Goal: Information Seeking & Learning: Learn about a topic

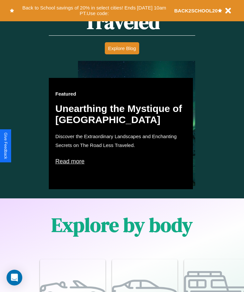
scroll to position [375, 0]
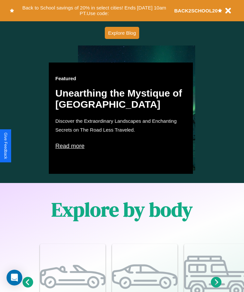
click at [121, 146] on p "Read more" at bounding box center [120, 146] width 131 height 10
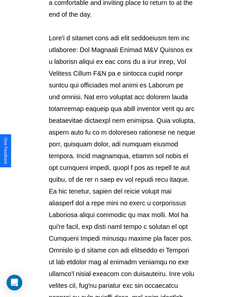
scroll to position [691, 0]
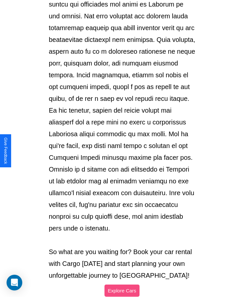
click at [122, 284] on button "Explore Cars" at bounding box center [121, 290] width 35 height 12
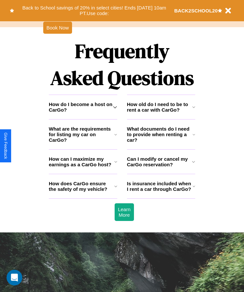
scroll to position [853, 0]
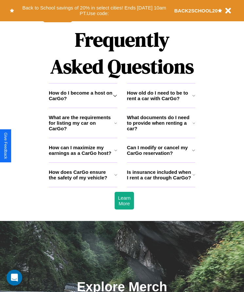
click at [161, 131] on h3 "What documents do I need to provide when renting a car?" at bounding box center [160, 123] width 66 height 17
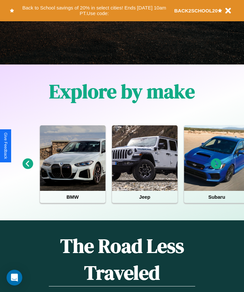
click at [216, 168] on icon at bounding box center [216, 163] width 11 height 11
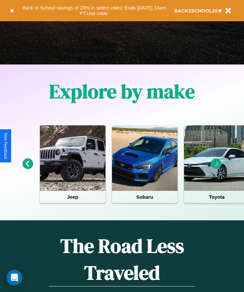
click at [216, 168] on icon at bounding box center [216, 163] width 11 height 11
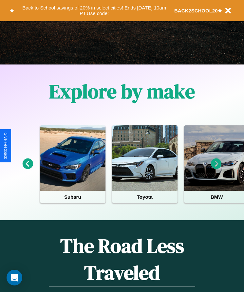
click at [27, 168] on icon at bounding box center [28, 163] width 11 height 11
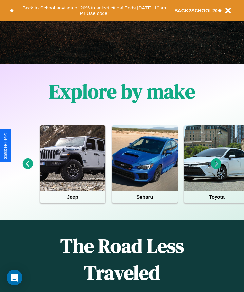
click at [216, 168] on icon at bounding box center [216, 163] width 11 height 11
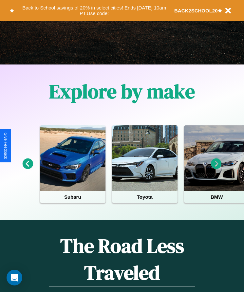
click at [216, 168] on icon at bounding box center [216, 163] width 11 height 11
